Goal: Task Accomplishment & Management: Use online tool/utility

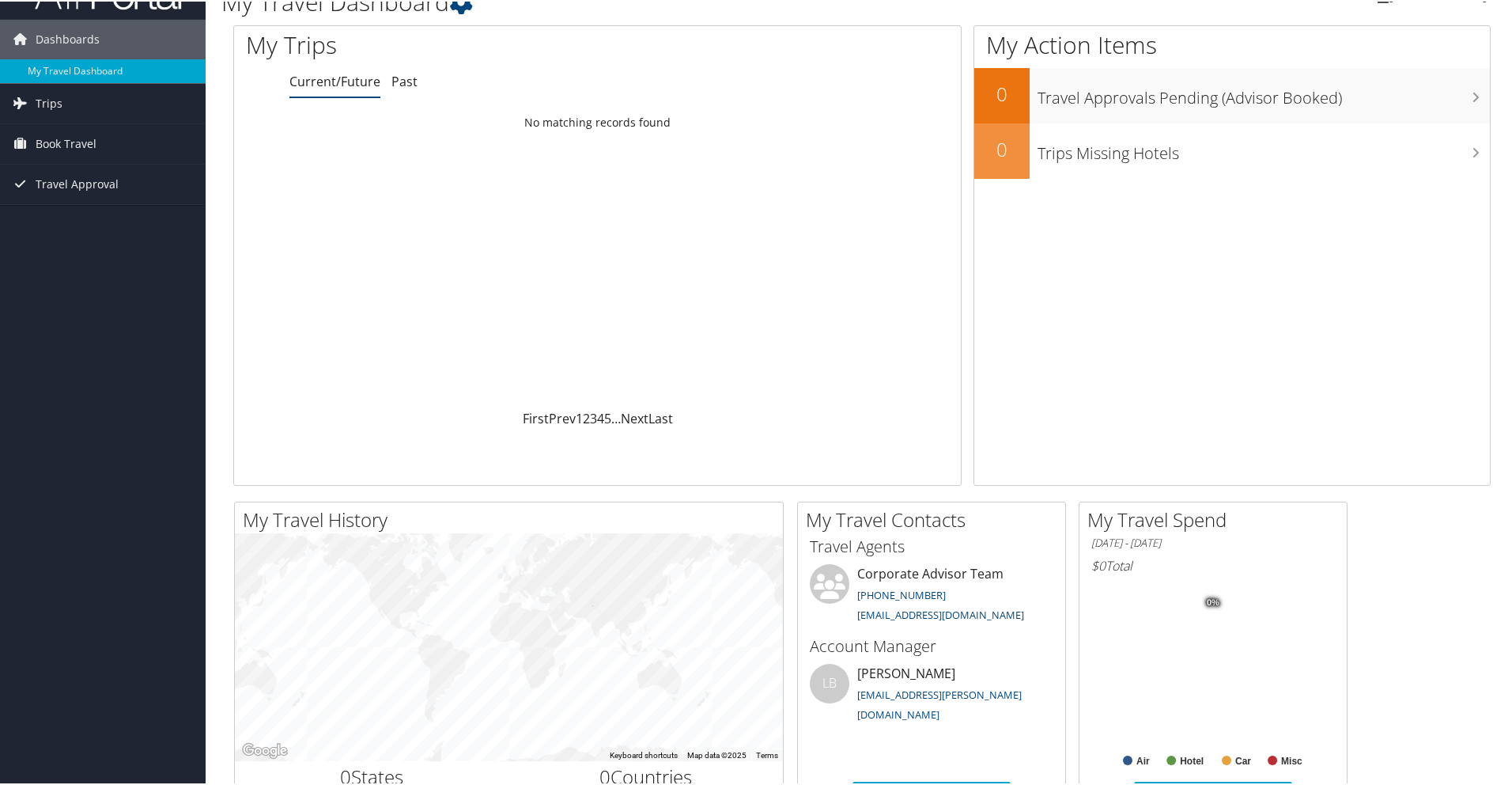
scroll to position [103, 0]
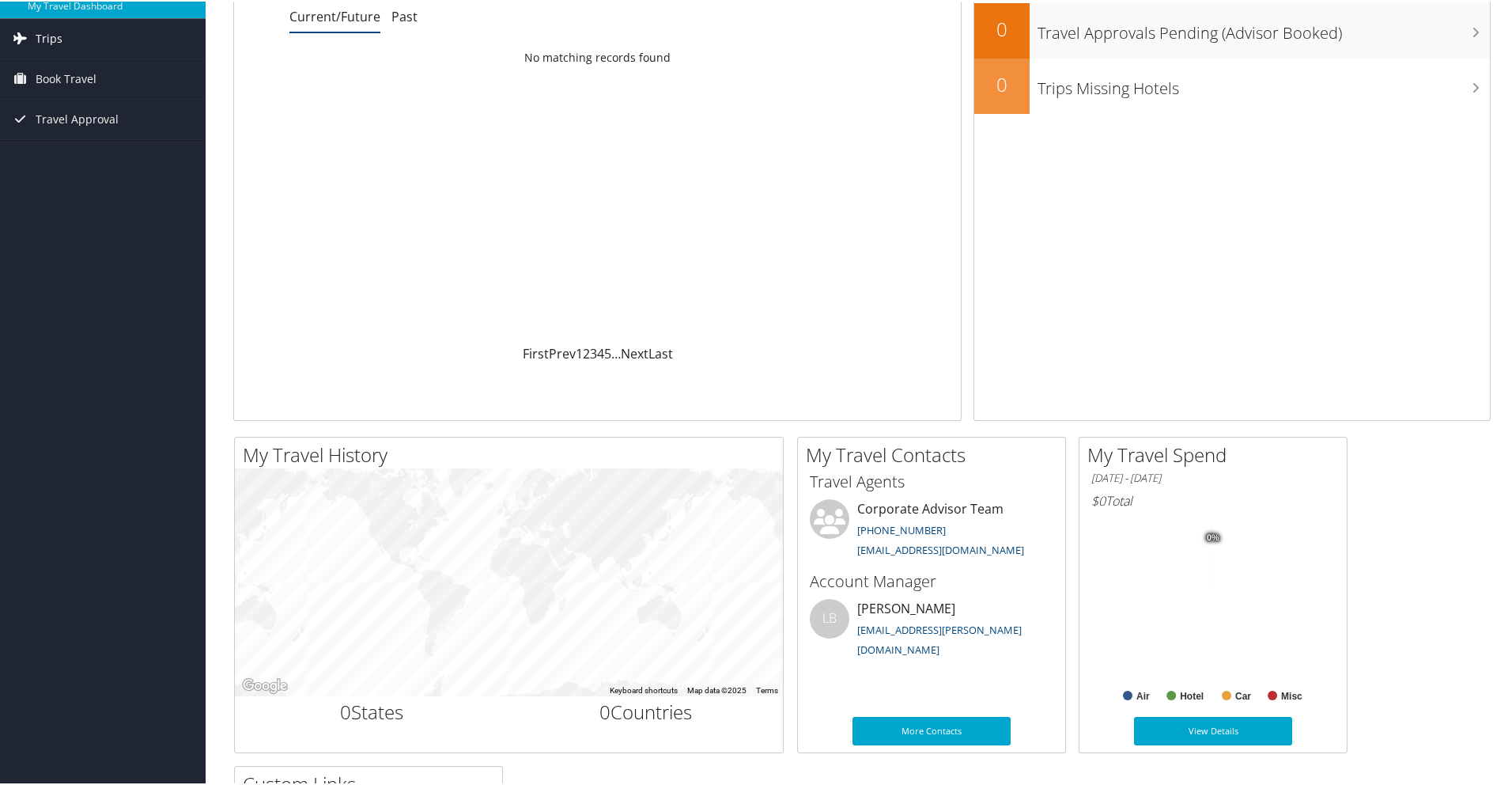
click at [101, 48] on link "Trips" at bounding box center [103, 37] width 206 height 40
click at [80, 66] on link "Current/Future Trips" at bounding box center [103, 69] width 206 height 24
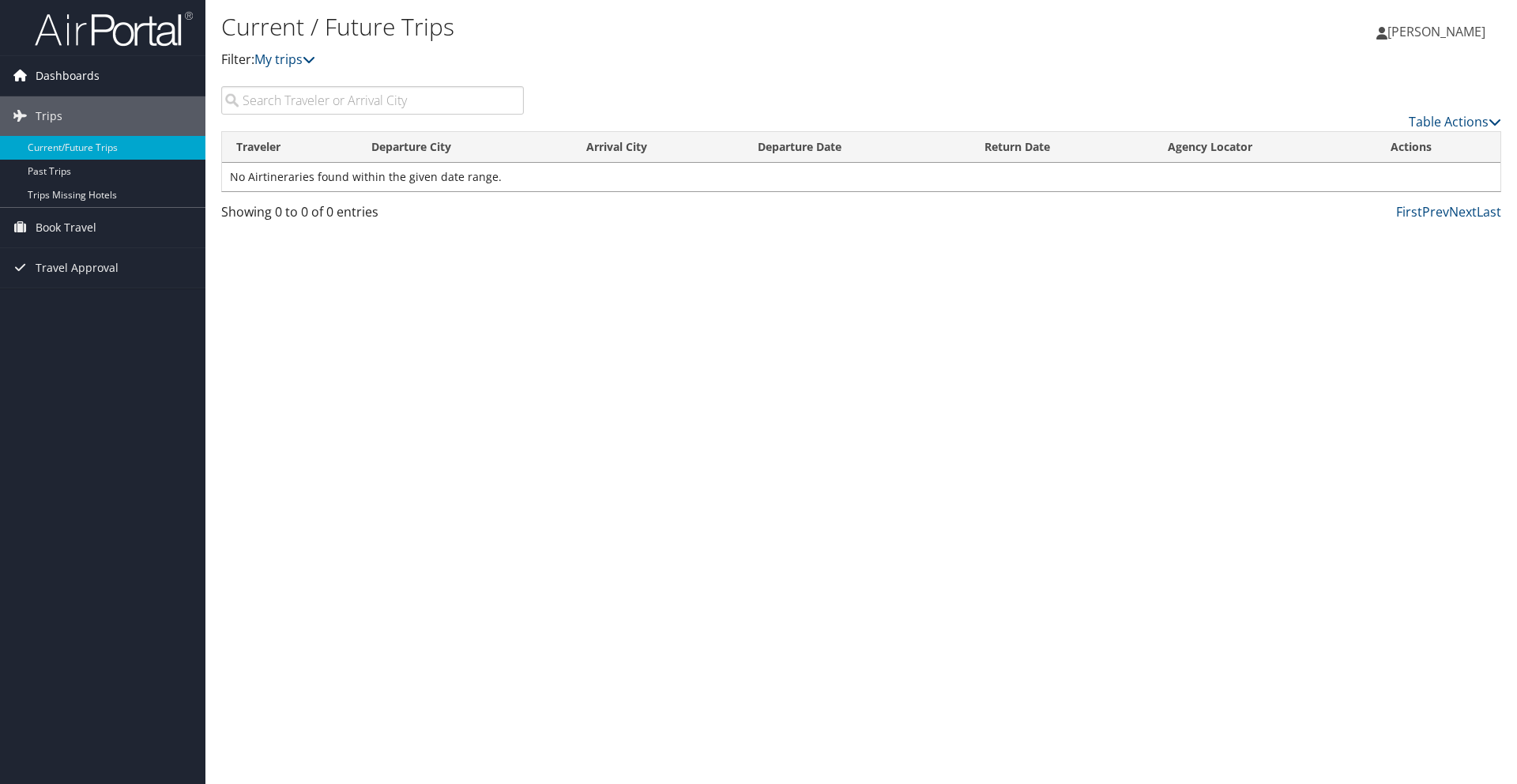
click at [72, 72] on span "Dashboards" at bounding box center [68, 75] width 64 height 40
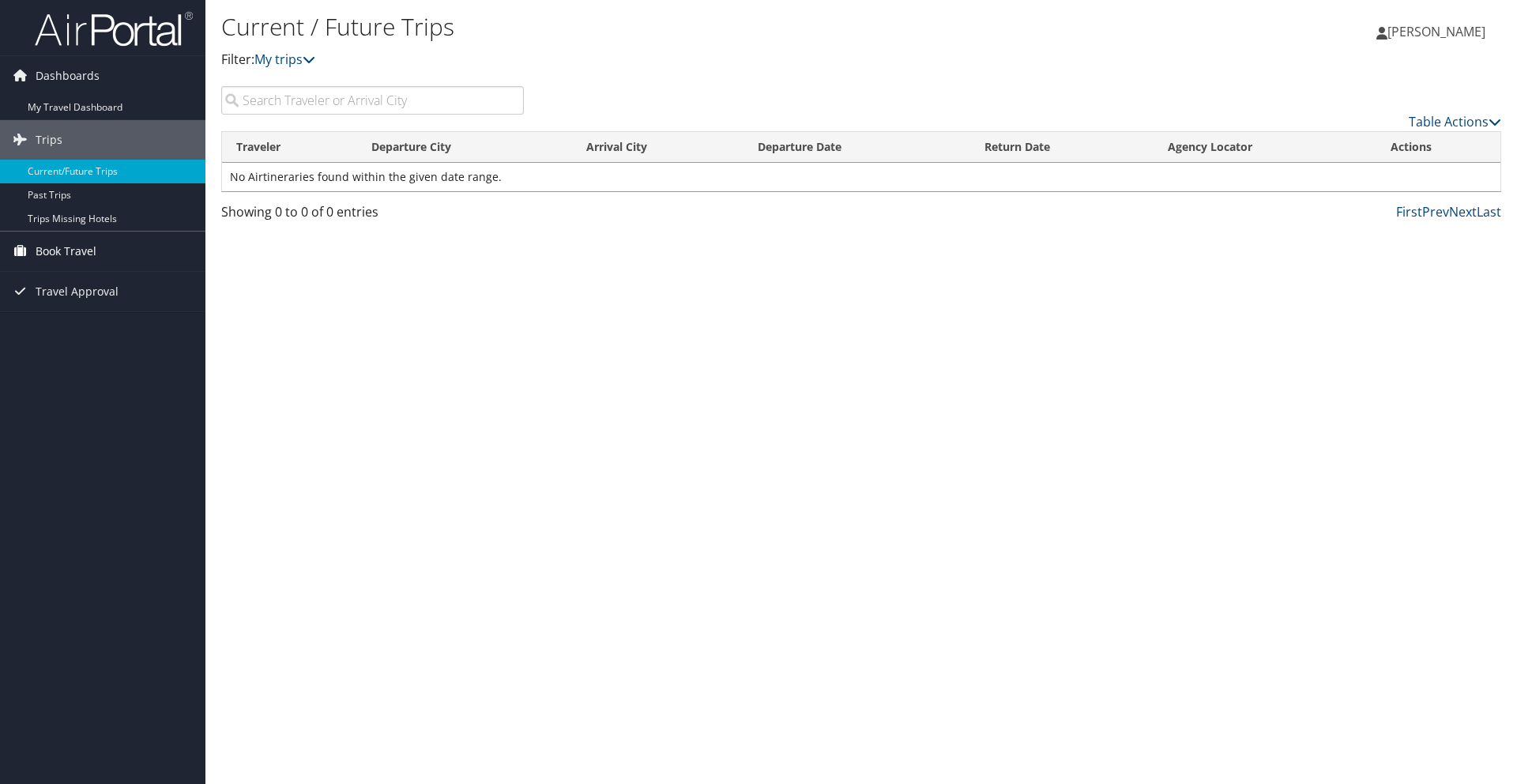
click at [106, 247] on link "Book Travel" at bounding box center [102, 250] width 206 height 40
click at [89, 334] on link "Book/Manage Online Trips" at bounding box center [102, 330] width 206 height 24
